Goal: Task Accomplishment & Management: Manage account settings

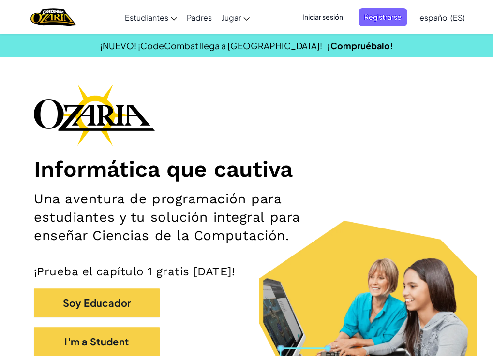
click at [337, 12] on span "Iniciar sesión" at bounding box center [322, 17] width 52 height 18
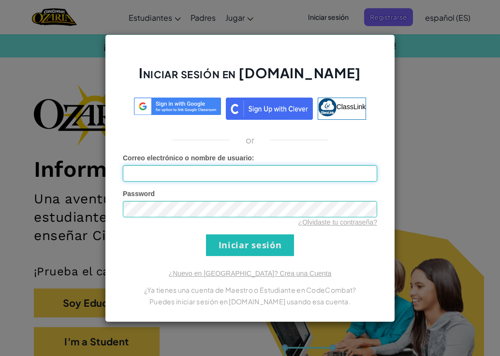
click at [304, 166] on input "Correo electrónico o nombre de usuario :" at bounding box center [250, 173] width 254 height 16
click at [261, 175] on input "Correo electrónico o nombre de usuario :" at bounding box center [250, 173] width 254 height 16
click at [340, 228] on form "Correo electrónico o nombre de usuario : Password ¿Olvidaste tu contraseña? Ini…" at bounding box center [250, 204] width 254 height 103
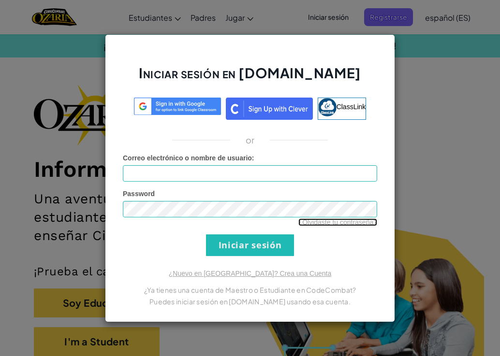
click at [341, 222] on link "¿Olvidaste tu contraseña?" at bounding box center [337, 223] width 79 height 8
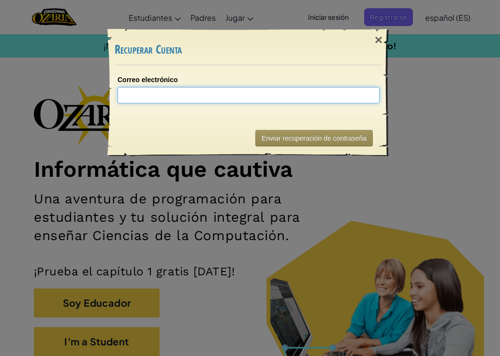
click at [228, 102] on input "Correo electrónico" at bounding box center [248, 95] width 262 height 16
type input "[EMAIL_ADDRESS][DOMAIN_NAME]"
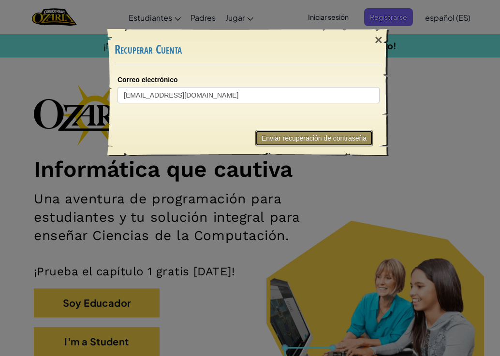
click at [307, 138] on button "Enviar recuperación de contraseña" at bounding box center [313, 138] width 117 height 16
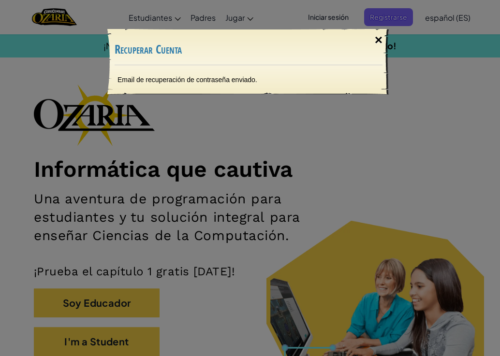
click at [383, 41] on div "×" at bounding box center [378, 40] width 22 height 28
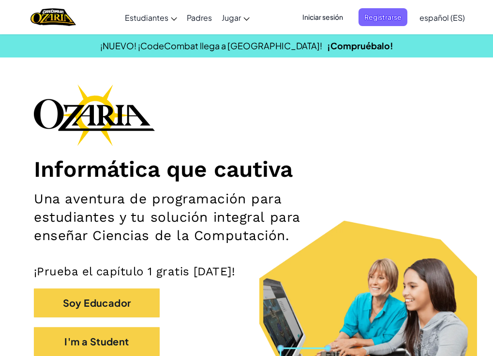
click at [344, 12] on span "Iniciar sesión" at bounding box center [322, 17] width 52 height 18
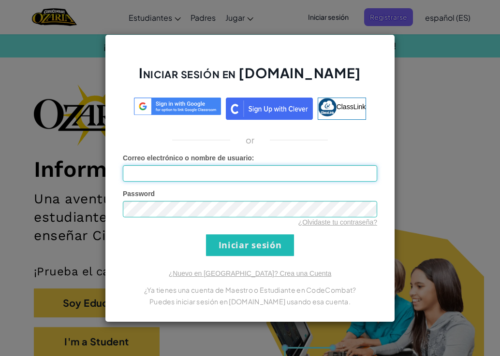
click at [223, 177] on input "Correo electrónico o nombre de usuario :" at bounding box center [250, 173] width 254 height 16
type input "[EMAIL_ADDRESS][DOMAIN_NAME]"
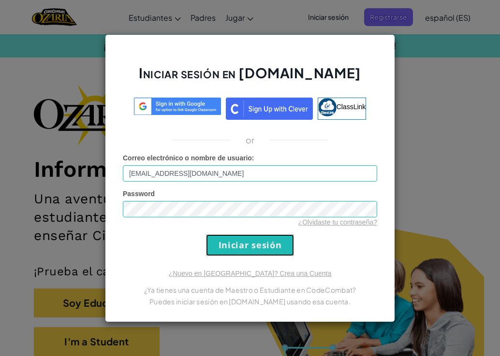
click at [214, 250] on input "Iniciar sesión" at bounding box center [250, 245] width 88 height 22
